Goal: Information Seeking & Learning: Learn about a topic

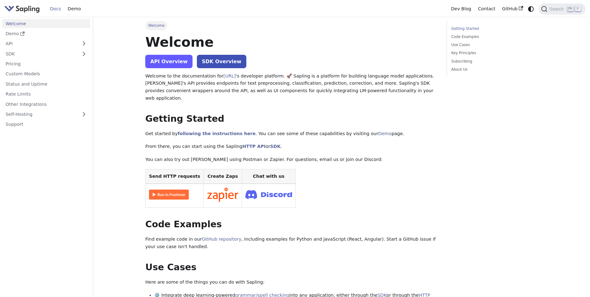
click at [174, 65] on link "API Overview" at bounding box center [168, 61] width 47 height 13
